Goal: Transaction & Acquisition: Book appointment/travel/reservation

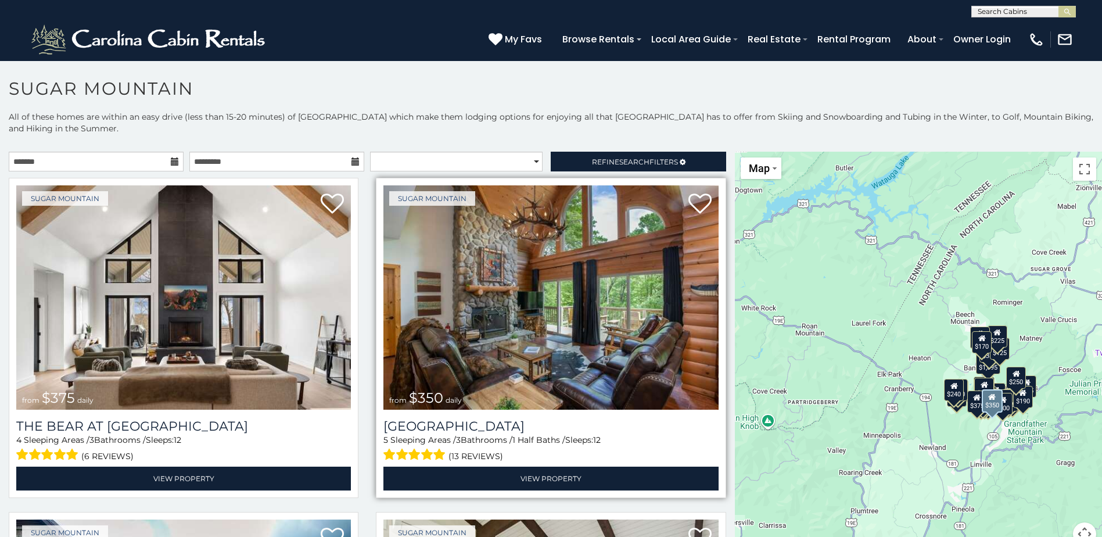
click at [492, 363] on img at bounding box center [550, 297] width 335 height 224
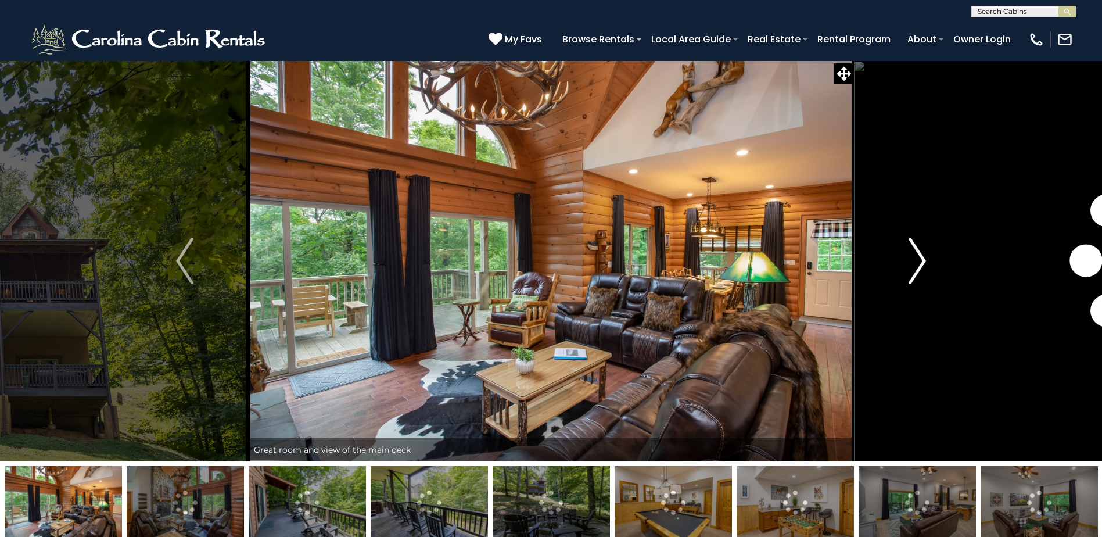
click at [920, 268] on img "Next" at bounding box center [917, 261] width 17 height 46
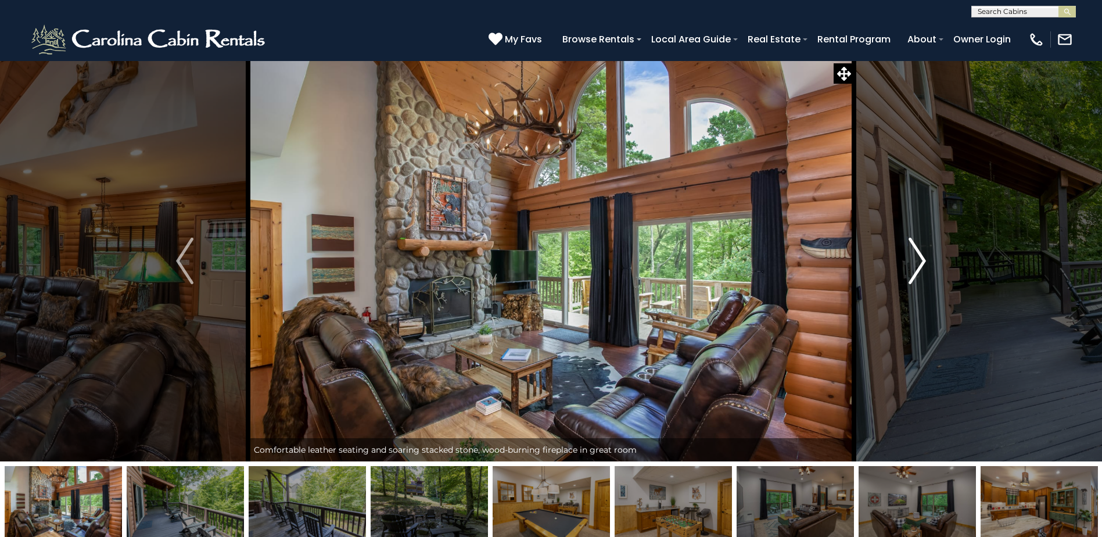
click at [920, 268] on img "Next" at bounding box center [917, 261] width 17 height 46
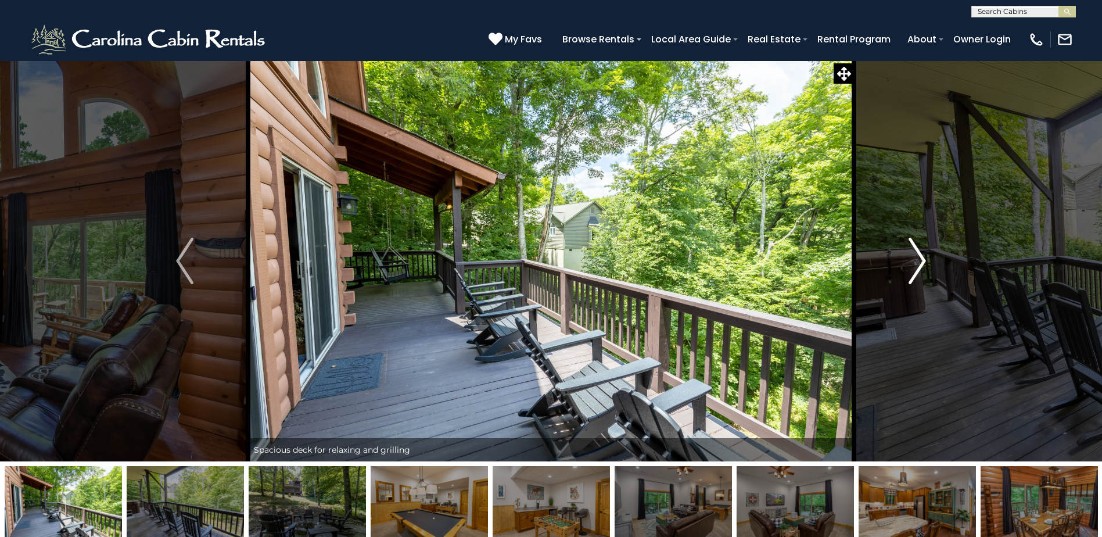
click at [920, 268] on img "Next" at bounding box center [917, 261] width 17 height 46
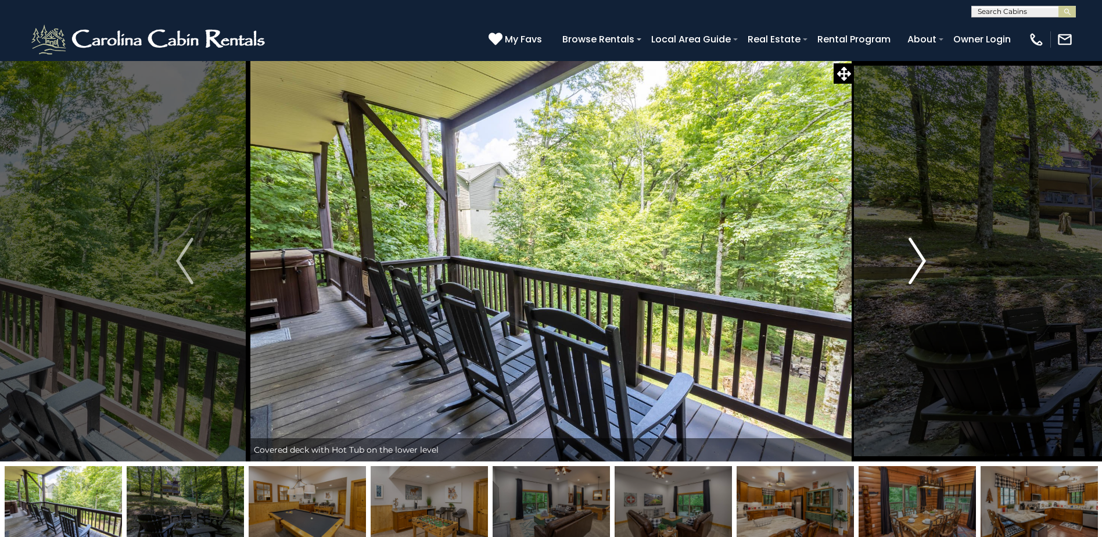
click at [920, 268] on img "Next" at bounding box center [917, 261] width 17 height 46
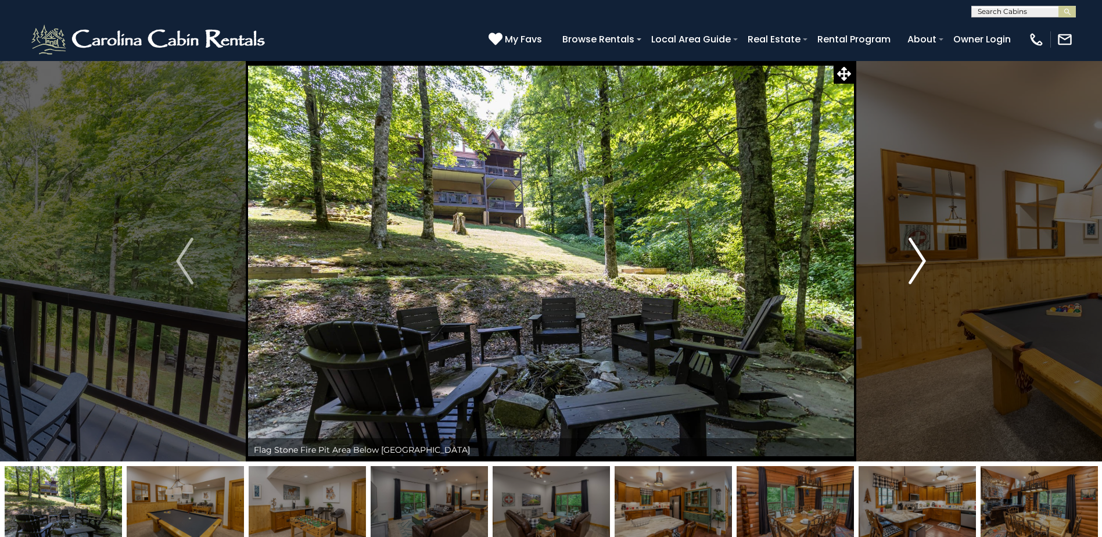
click at [920, 268] on img "Next" at bounding box center [917, 261] width 17 height 46
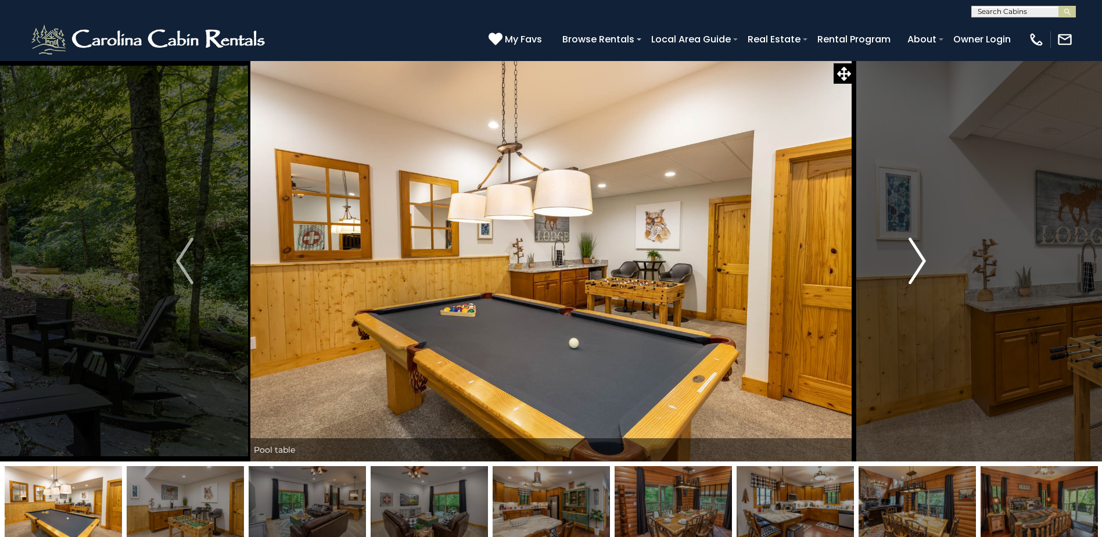
click at [920, 268] on img "Next" at bounding box center [917, 261] width 17 height 46
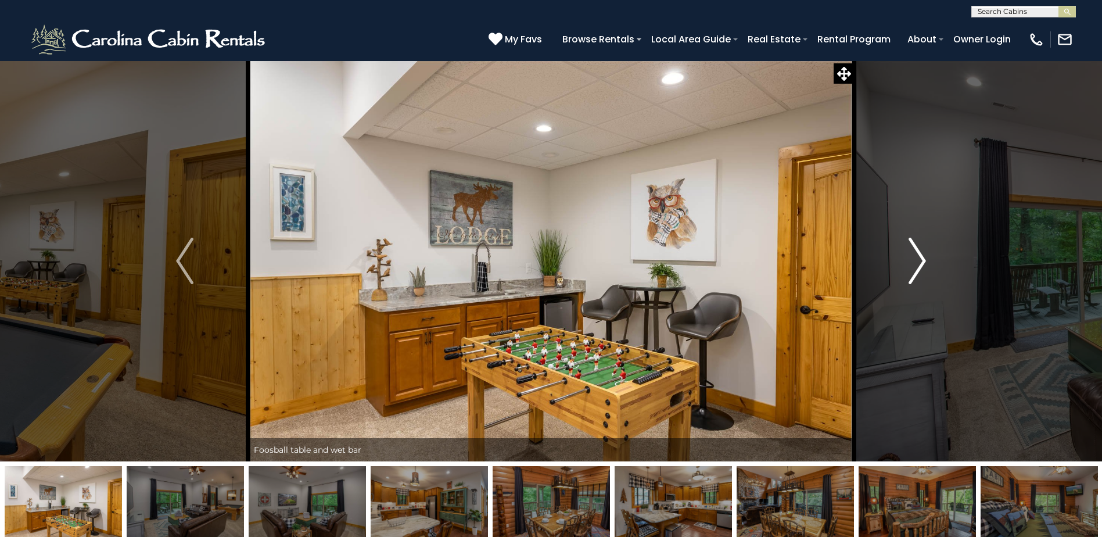
click at [920, 268] on img "Next" at bounding box center [917, 261] width 17 height 46
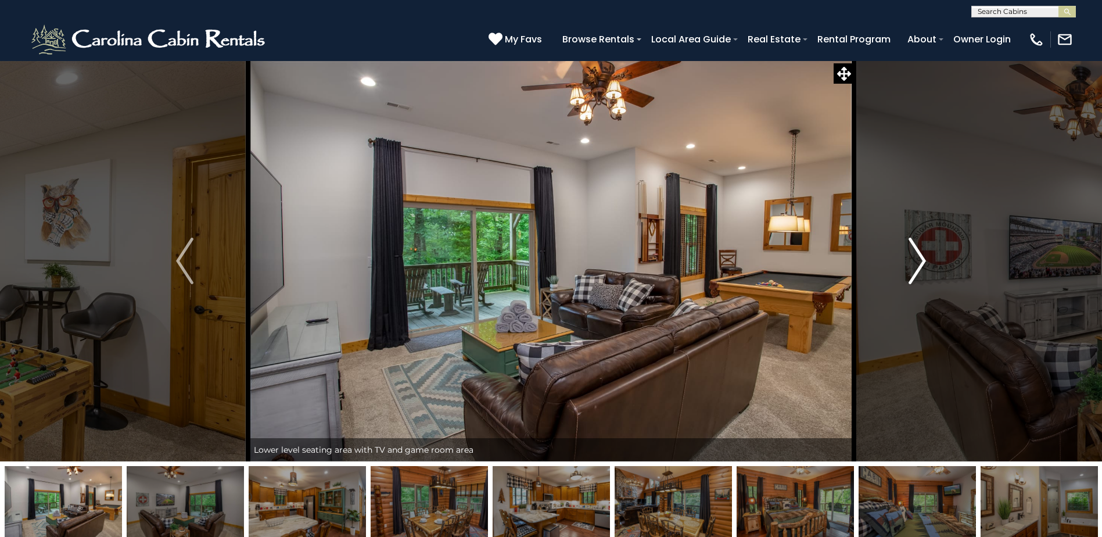
click at [920, 268] on img "Next" at bounding box center [917, 261] width 17 height 46
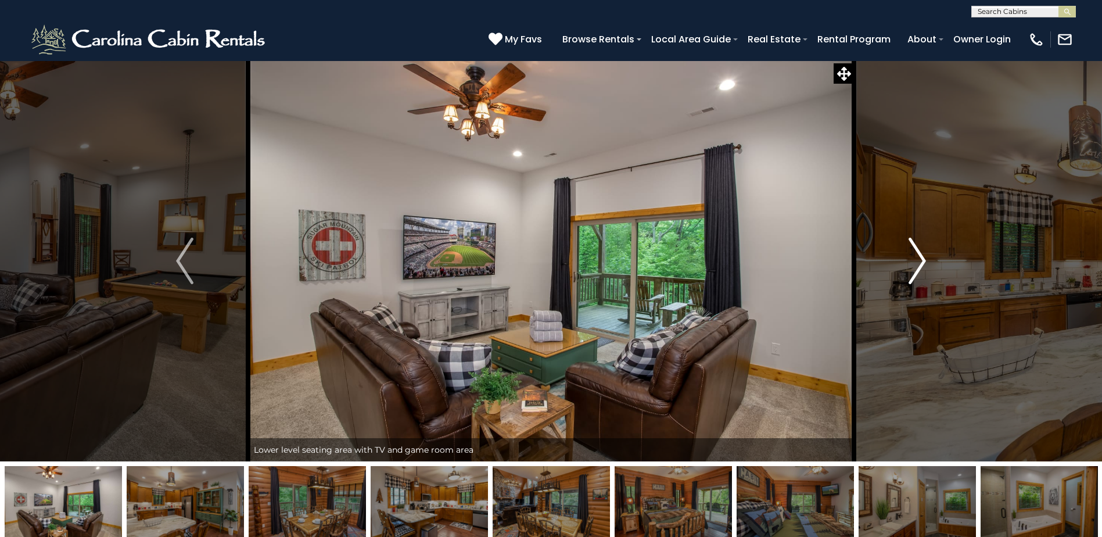
click at [920, 268] on img "Next" at bounding box center [917, 261] width 17 height 46
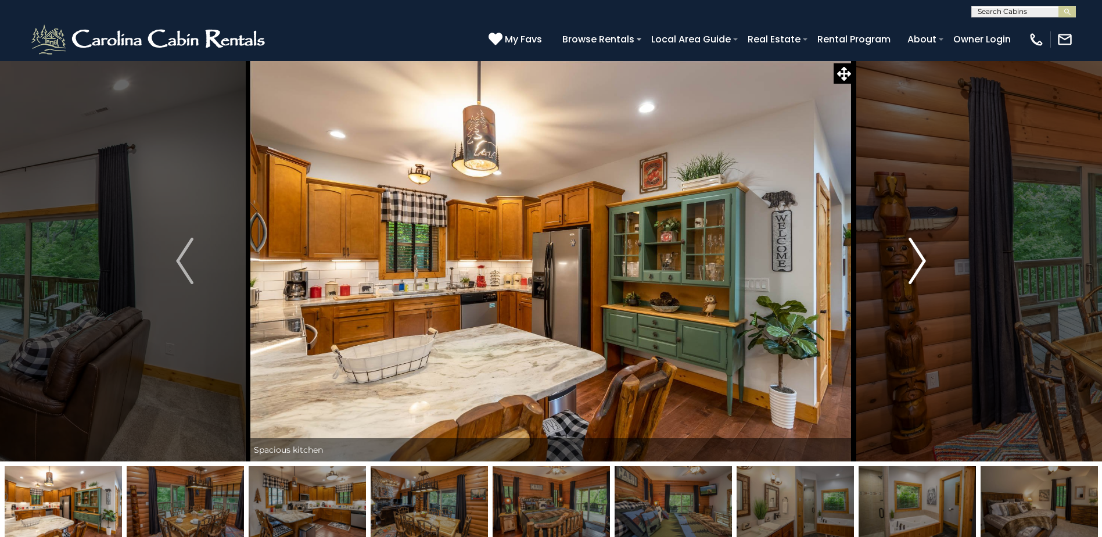
click at [920, 268] on img "Next" at bounding box center [917, 261] width 17 height 46
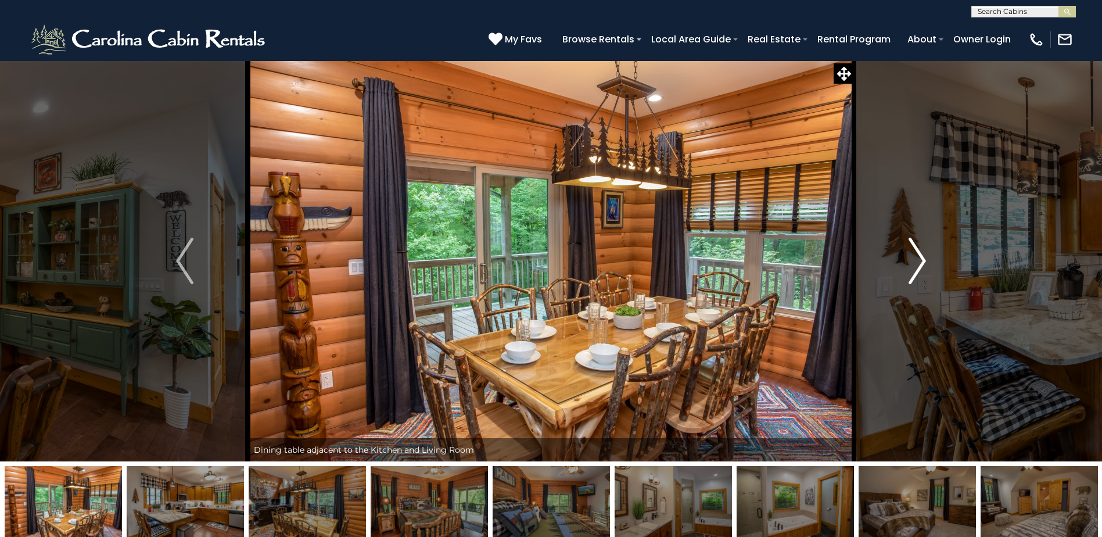
click at [920, 268] on img "Next" at bounding box center [917, 261] width 17 height 46
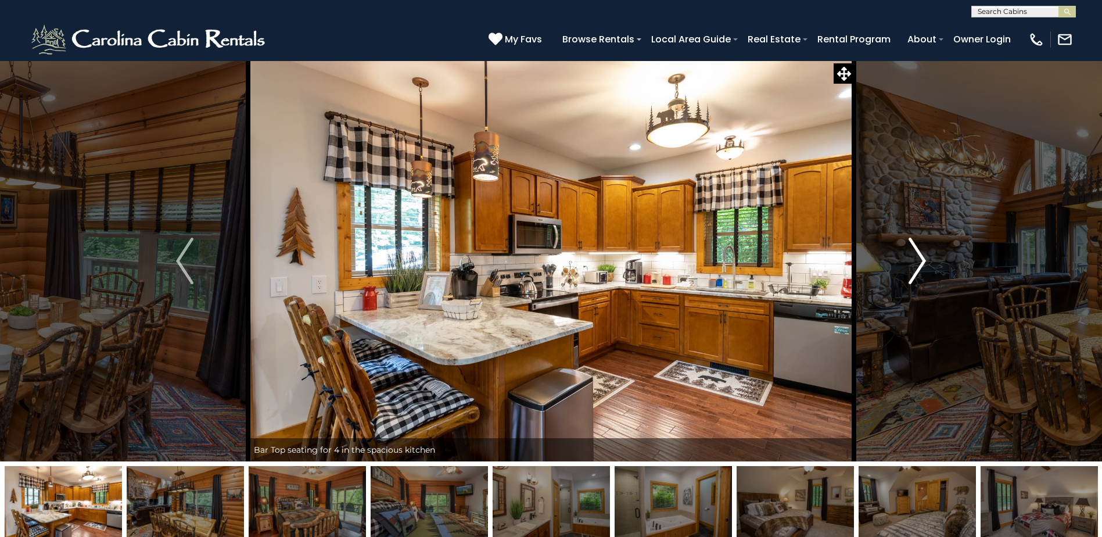
click at [920, 268] on img "Next" at bounding box center [917, 261] width 17 height 46
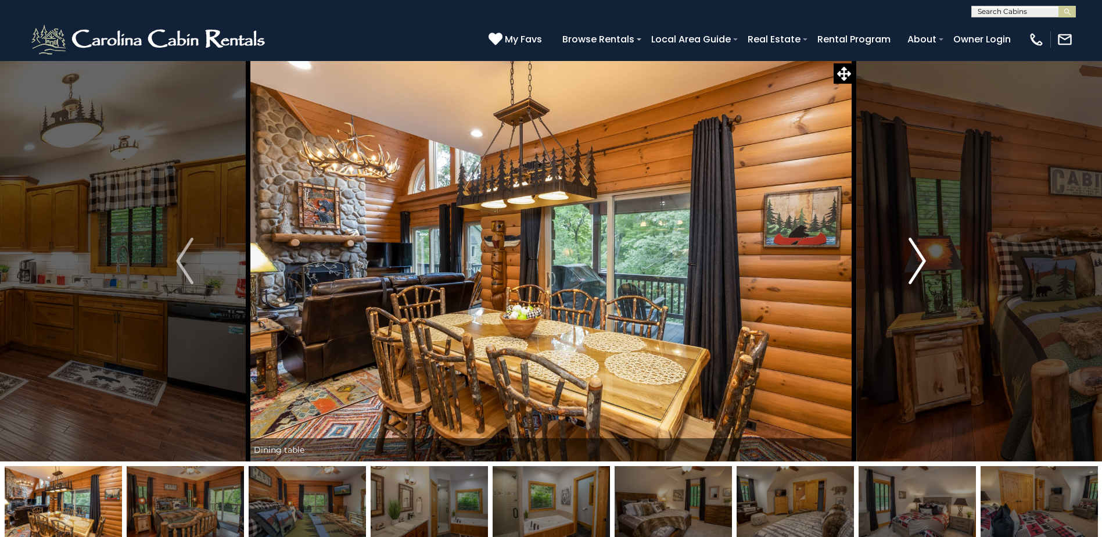
click at [920, 268] on img "Next" at bounding box center [917, 261] width 17 height 46
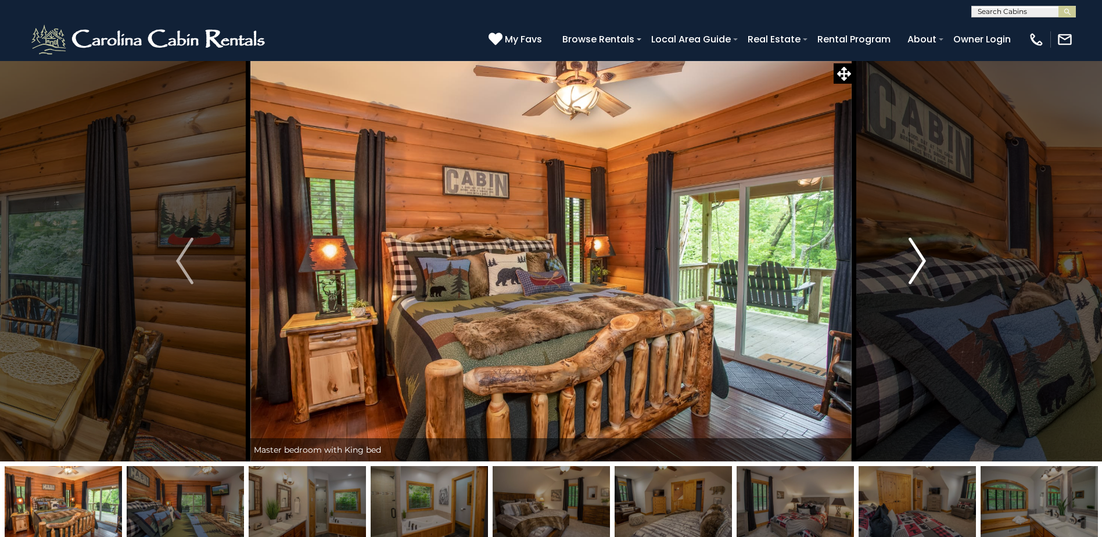
click at [920, 268] on img "Next" at bounding box center [917, 261] width 17 height 46
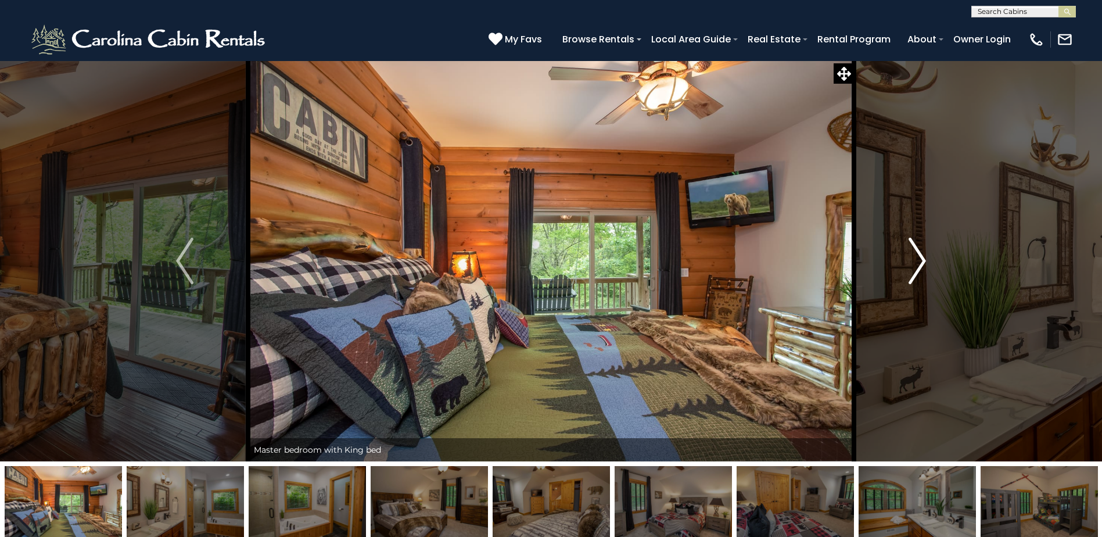
click at [920, 268] on img "Next" at bounding box center [917, 261] width 17 height 46
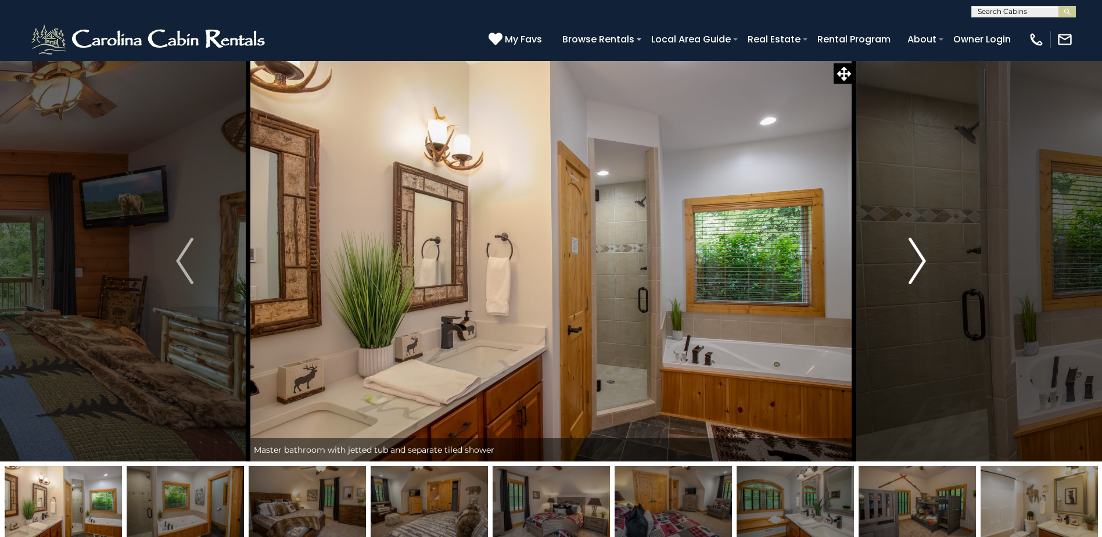
click at [920, 268] on img "Next" at bounding box center [917, 261] width 17 height 46
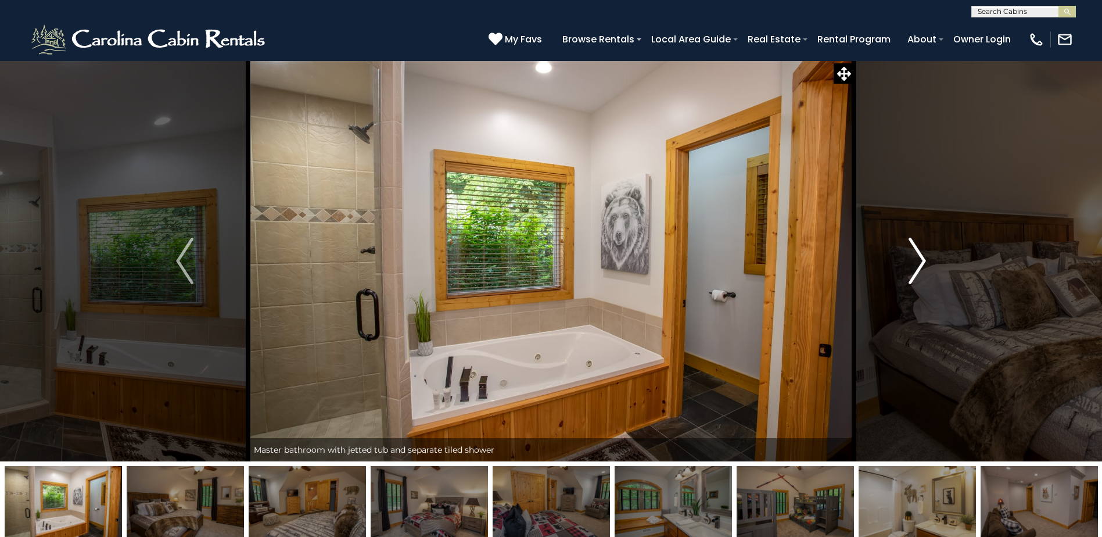
click at [920, 268] on img "Next" at bounding box center [917, 261] width 17 height 46
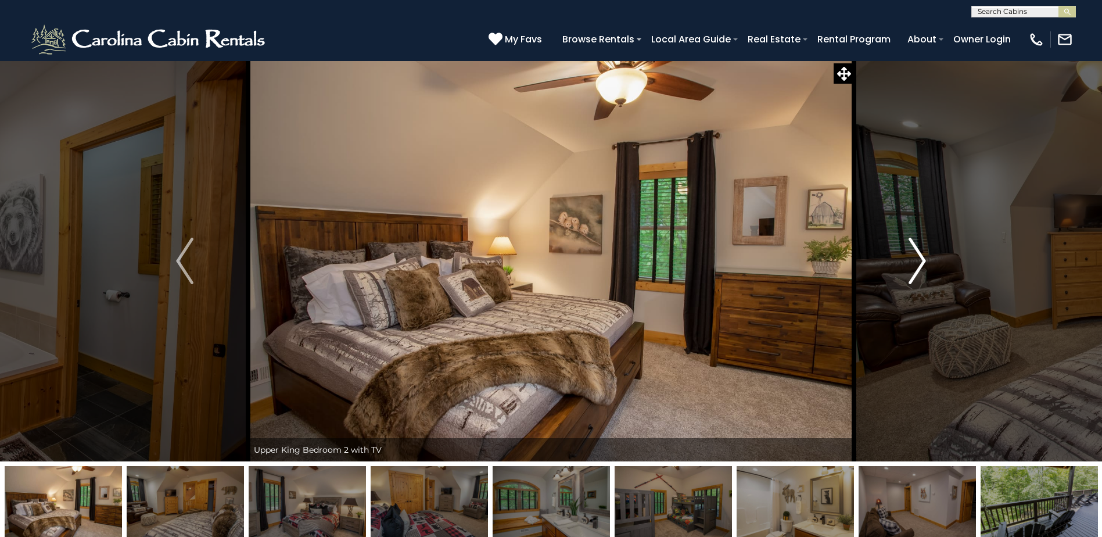
click at [920, 268] on img "Next" at bounding box center [917, 261] width 17 height 46
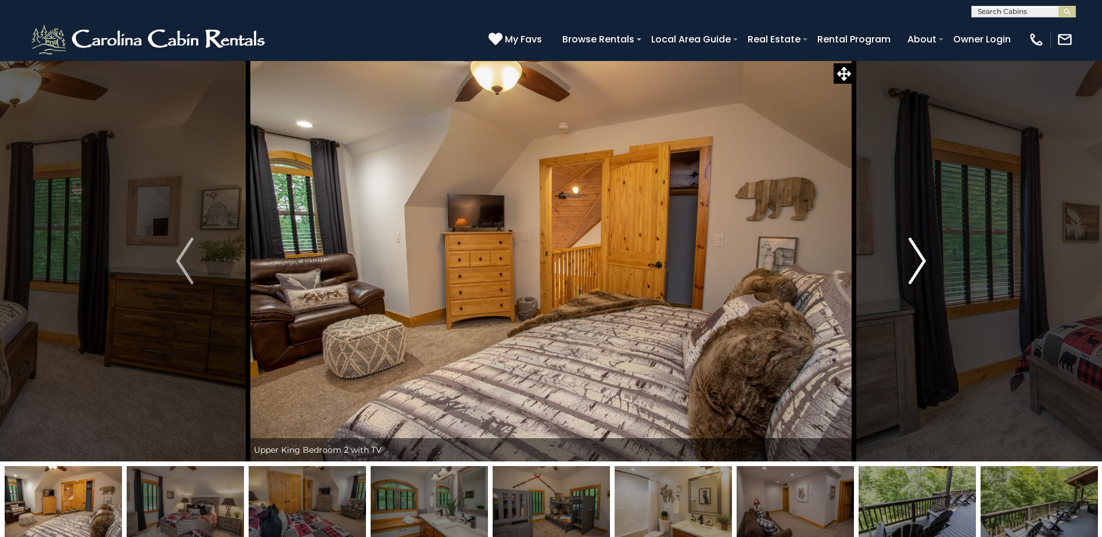
click at [920, 268] on img "Next" at bounding box center [917, 261] width 17 height 46
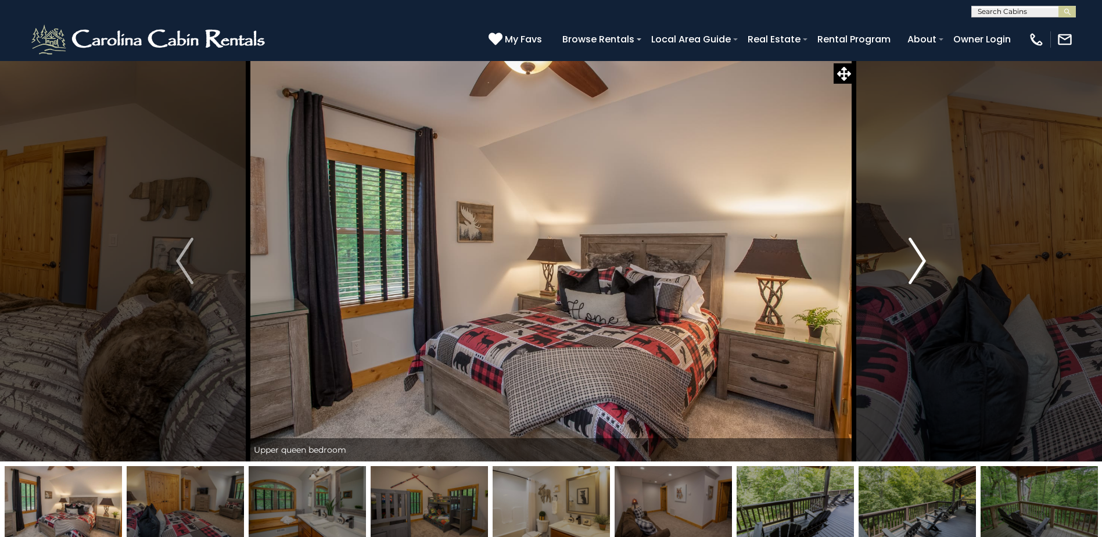
click at [920, 268] on img "Next" at bounding box center [917, 261] width 17 height 46
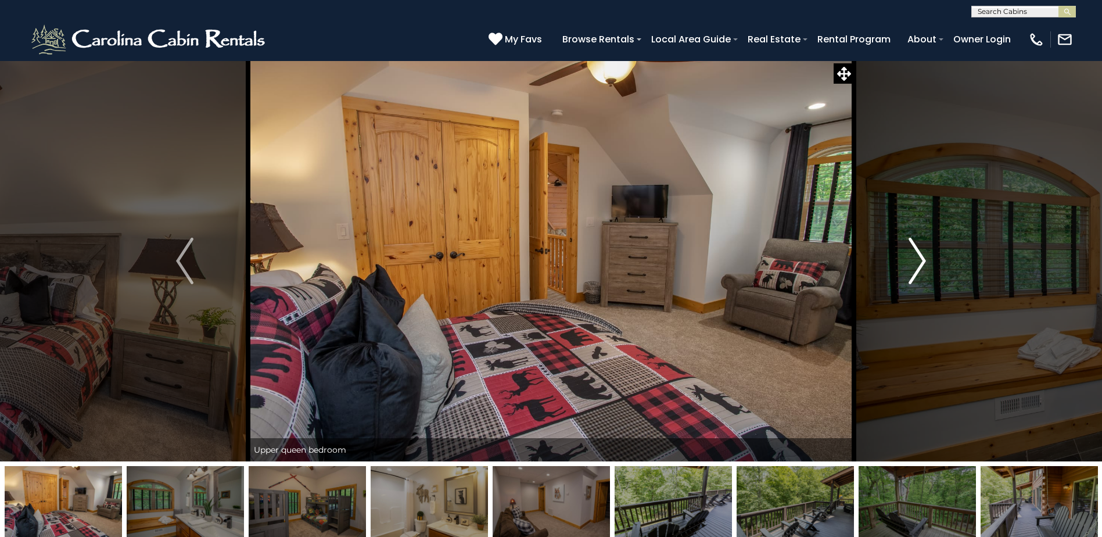
click at [920, 268] on img "Next" at bounding box center [917, 261] width 17 height 46
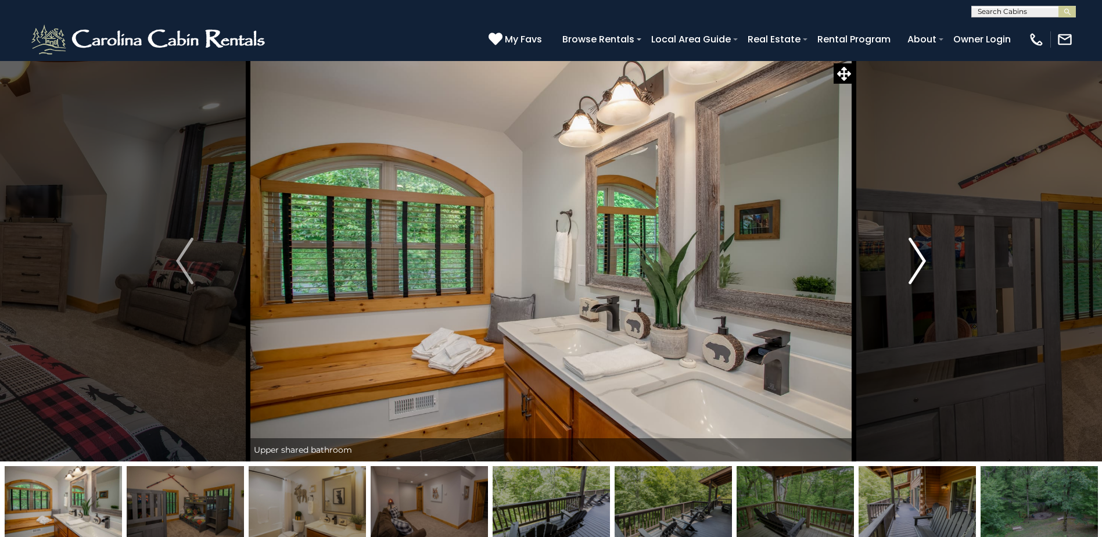
click at [920, 268] on img "Next" at bounding box center [917, 261] width 17 height 46
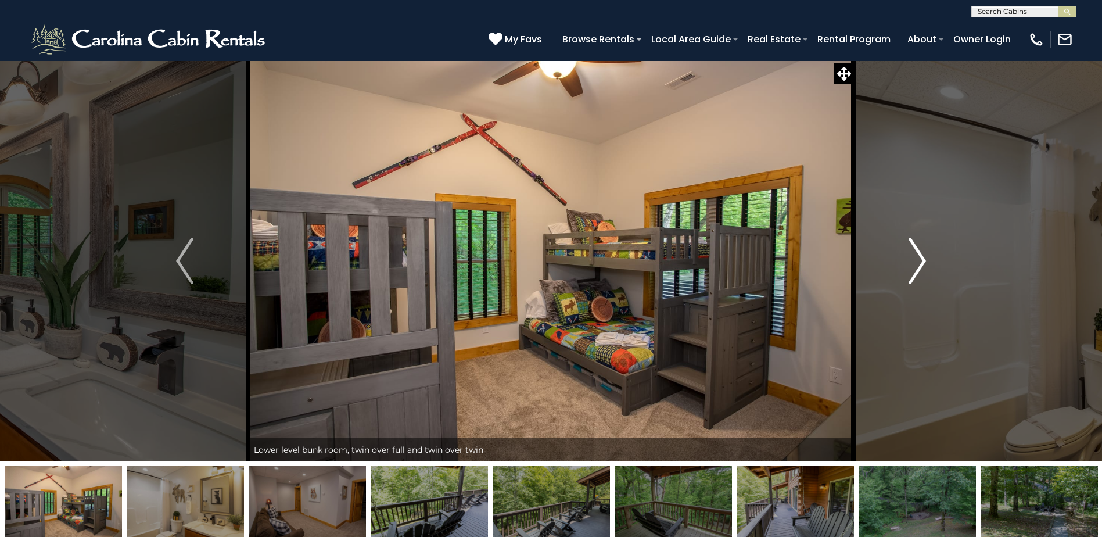
click at [920, 268] on img "Next" at bounding box center [917, 261] width 17 height 46
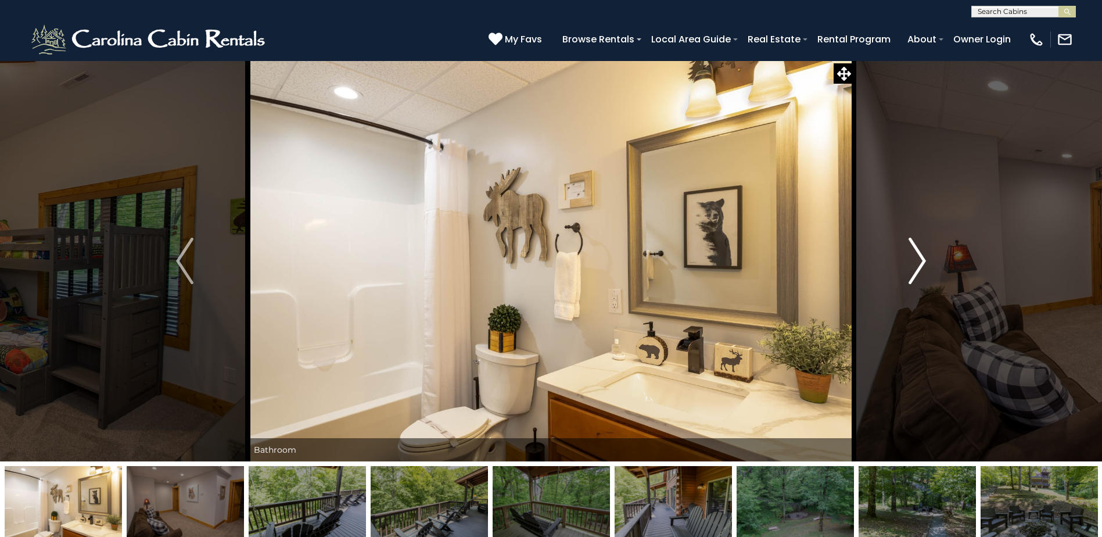
click at [920, 268] on img "Next" at bounding box center [917, 261] width 17 height 46
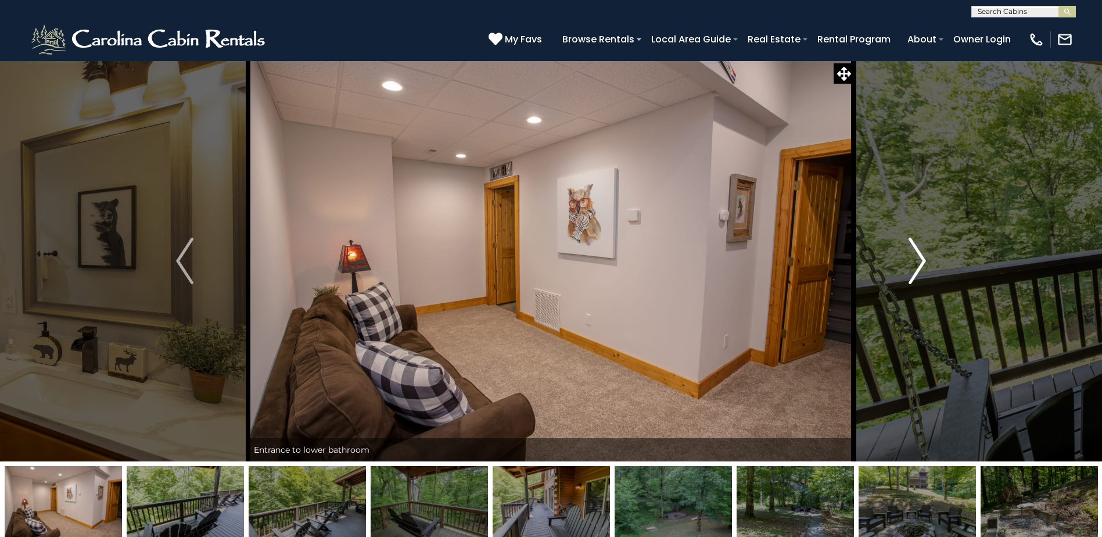
click at [920, 268] on img "Next" at bounding box center [917, 261] width 17 height 46
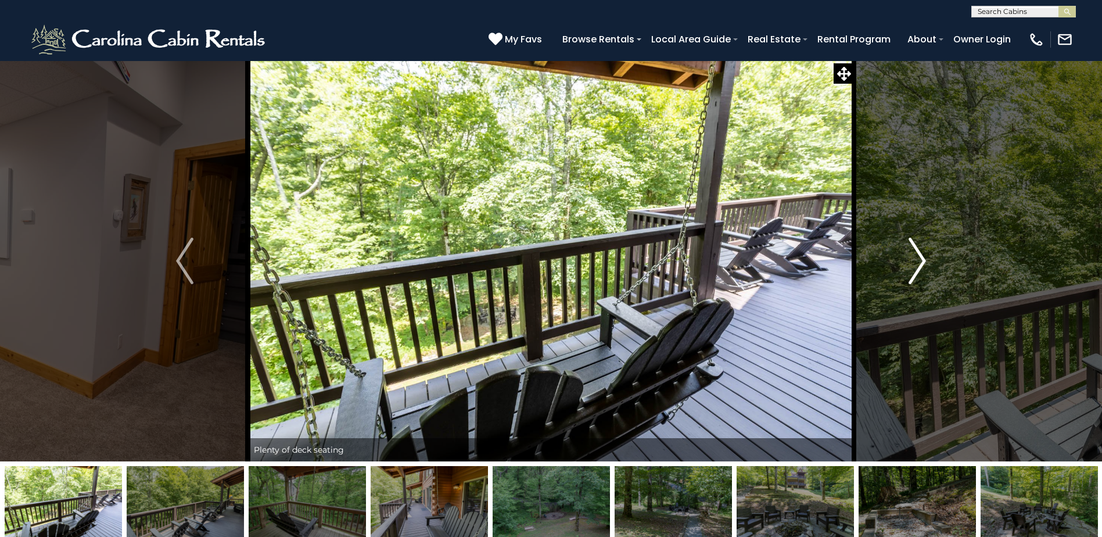
click at [920, 268] on img "Next" at bounding box center [917, 261] width 17 height 46
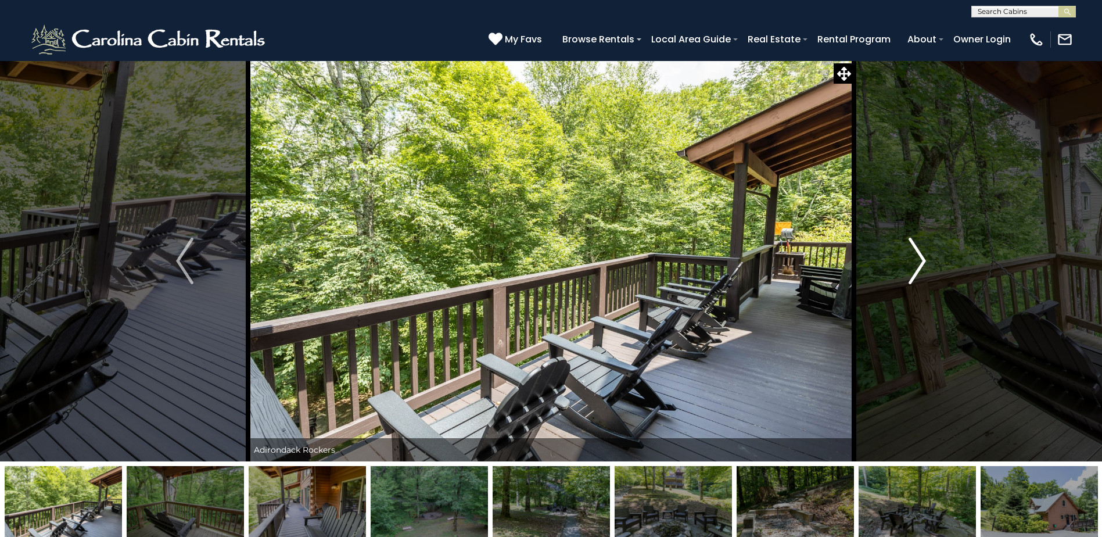
click at [920, 268] on img "Next" at bounding box center [917, 261] width 17 height 46
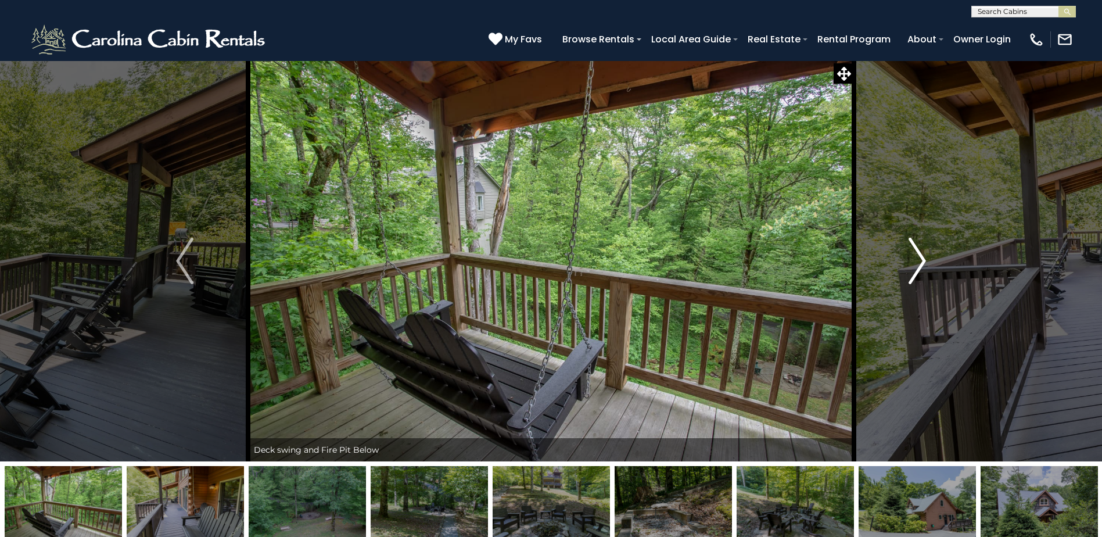
click at [920, 268] on img "Next" at bounding box center [917, 261] width 17 height 46
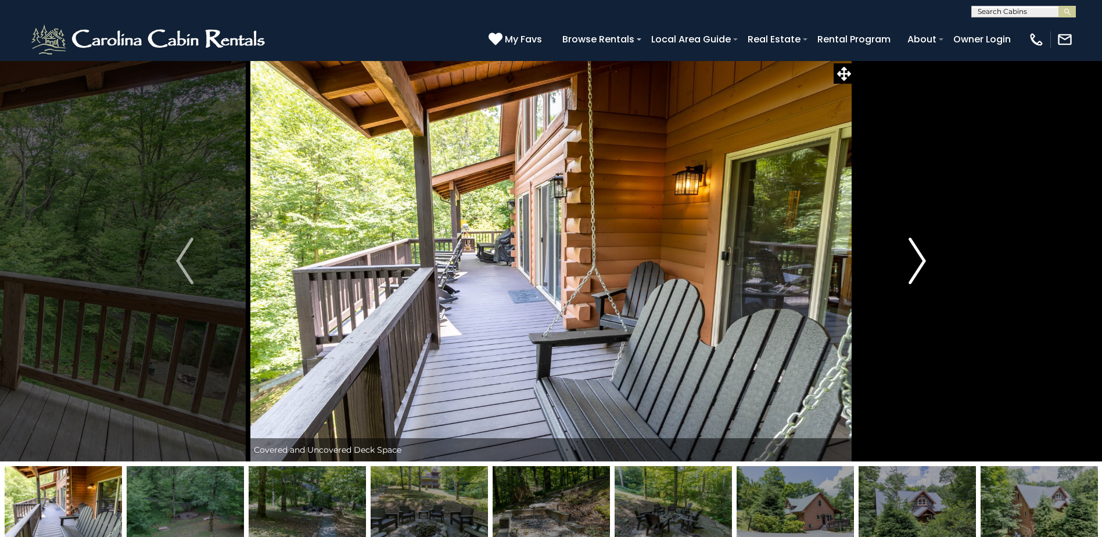
click at [920, 268] on img "Next" at bounding box center [917, 261] width 17 height 46
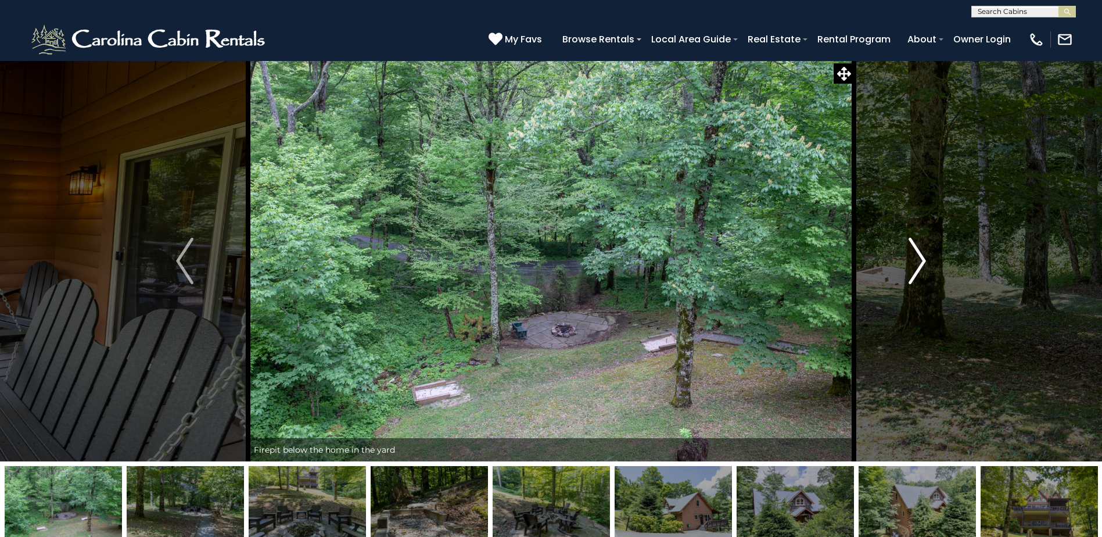
click at [920, 268] on img "Next" at bounding box center [917, 261] width 17 height 46
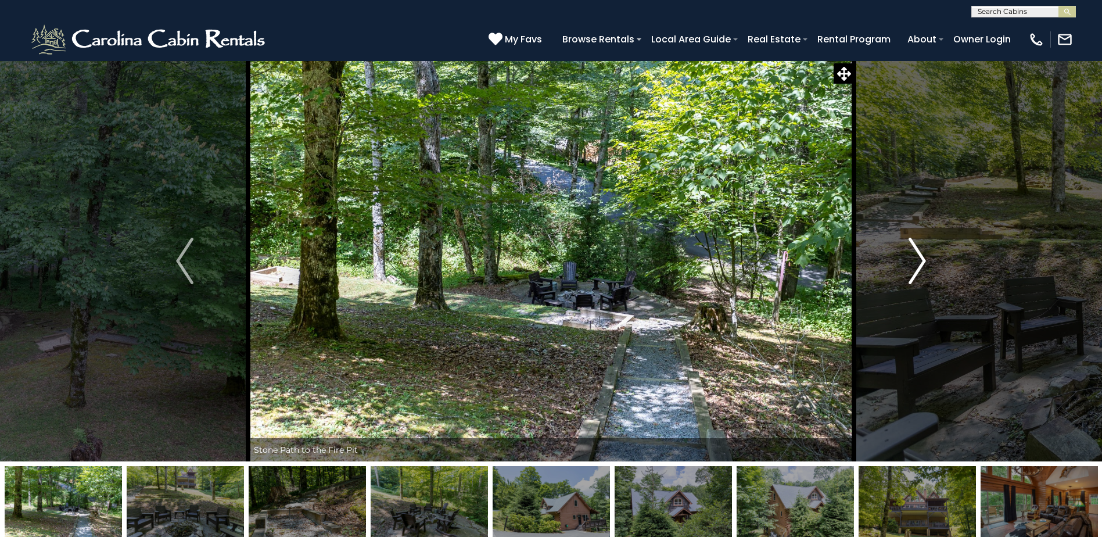
click at [920, 268] on img "Next" at bounding box center [917, 261] width 17 height 46
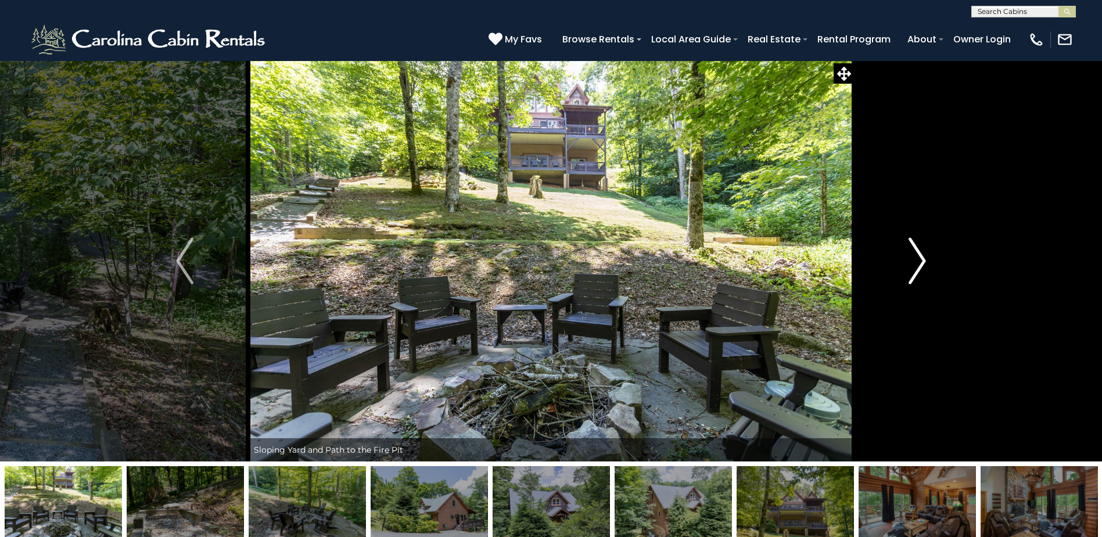
click at [920, 268] on img "Next" at bounding box center [917, 261] width 17 height 46
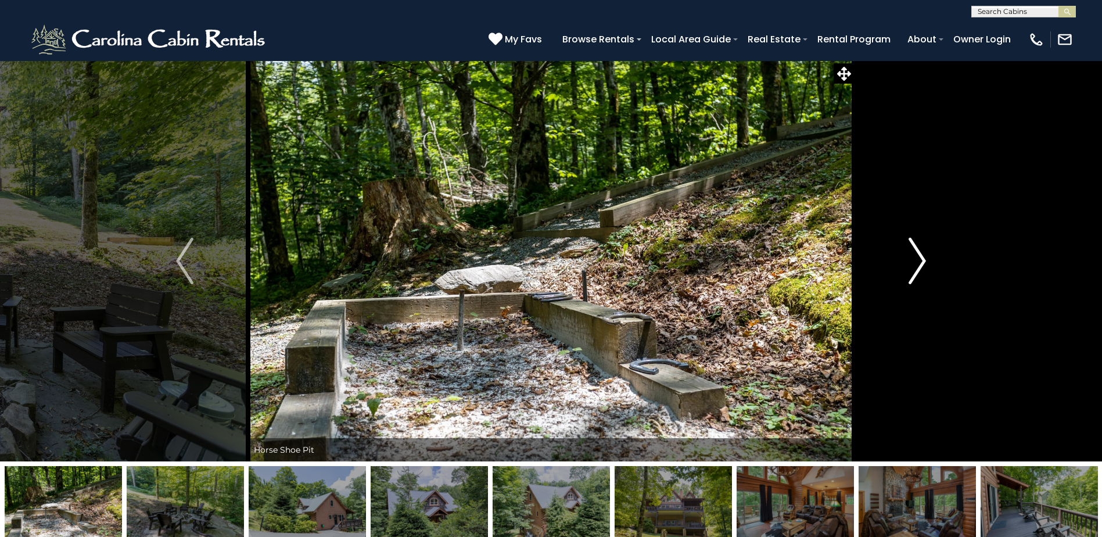
click at [920, 268] on img "Next" at bounding box center [917, 261] width 17 height 46
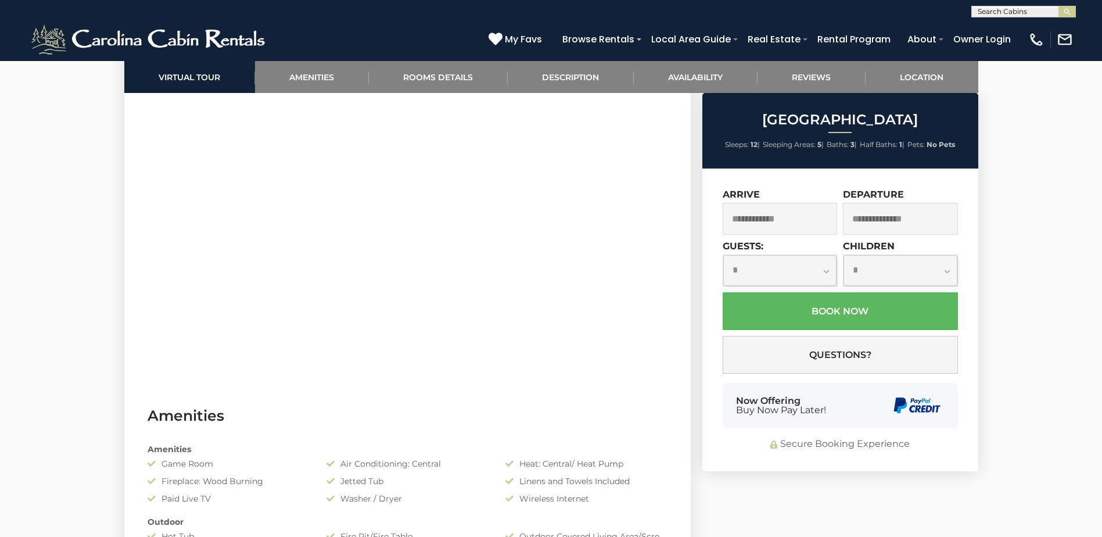
scroll to position [755, 0]
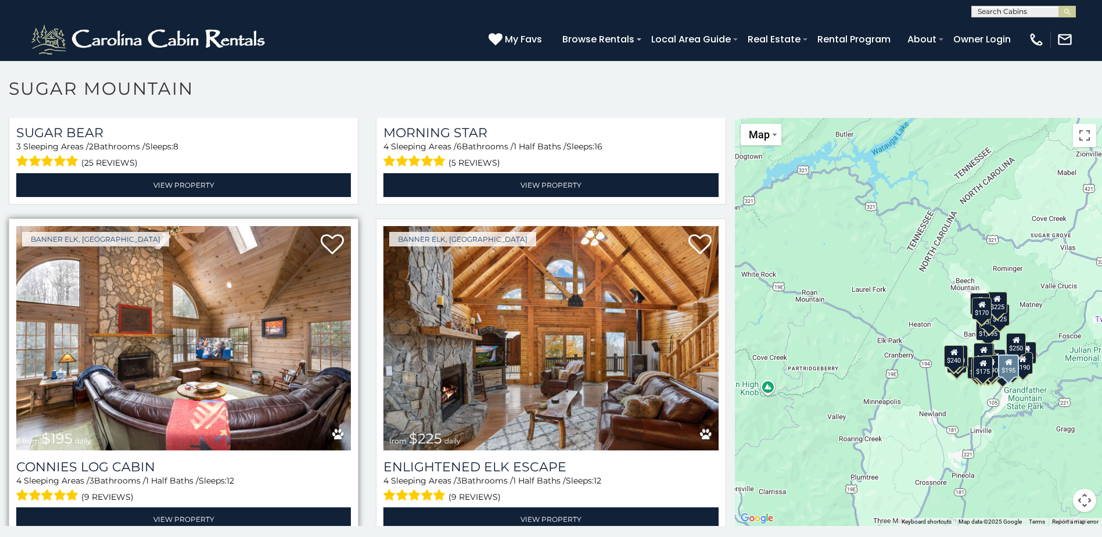
scroll to position [2266, 0]
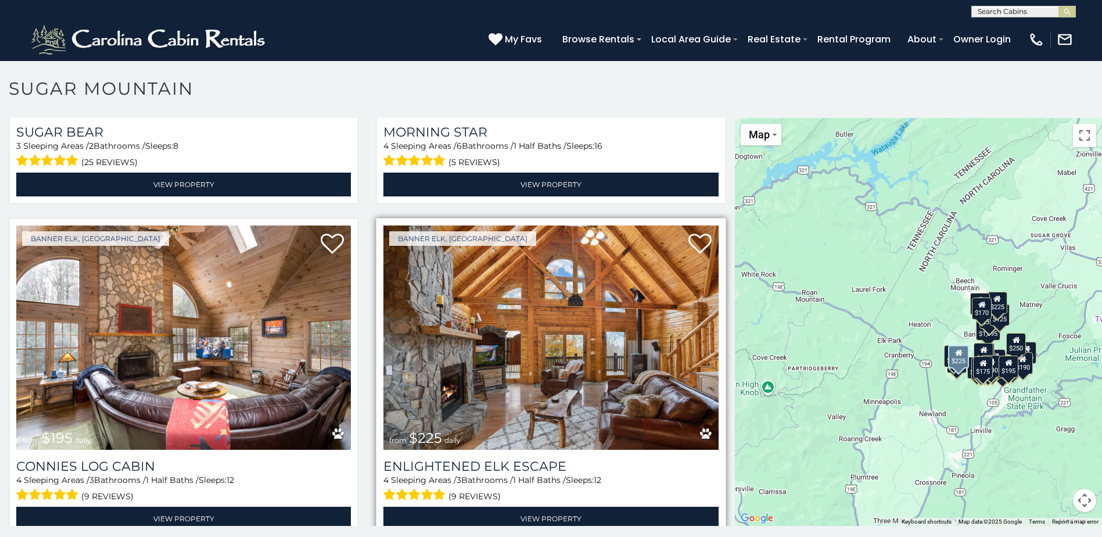
click at [516, 393] on img at bounding box center [550, 337] width 335 height 224
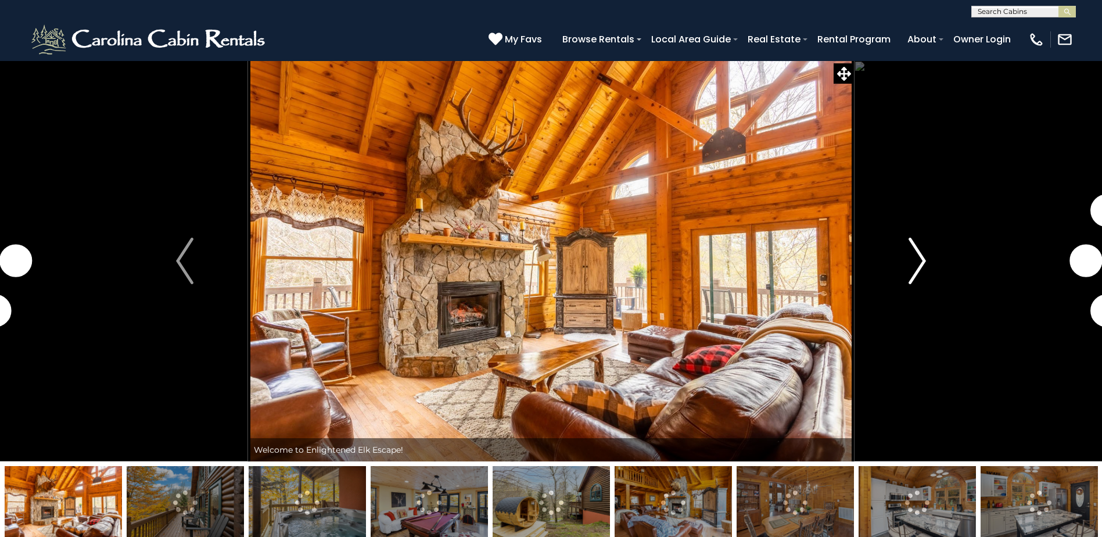
click at [910, 262] on img "Next" at bounding box center [917, 261] width 17 height 46
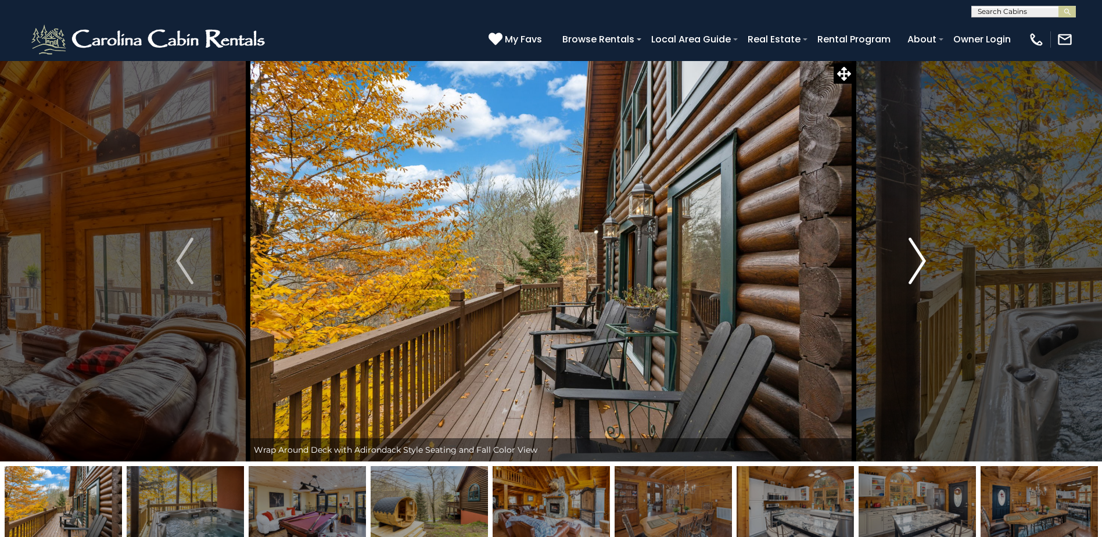
click at [909, 268] on img "Next" at bounding box center [917, 261] width 17 height 46
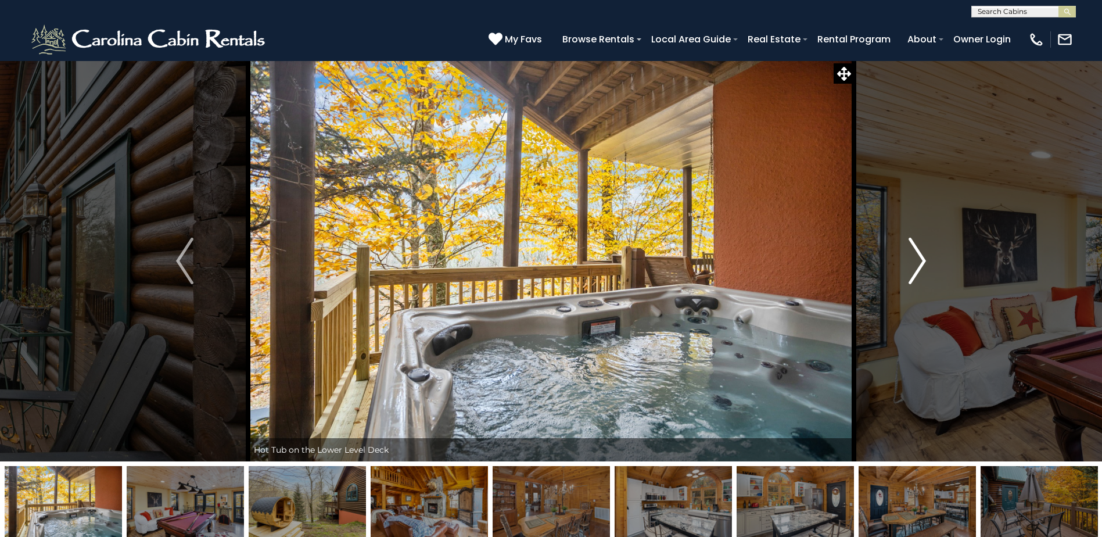
click at [909, 268] on img "Next" at bounding box center [917, 261] width 17 height 46
